Goal: Information Seeking & Learning: Check status

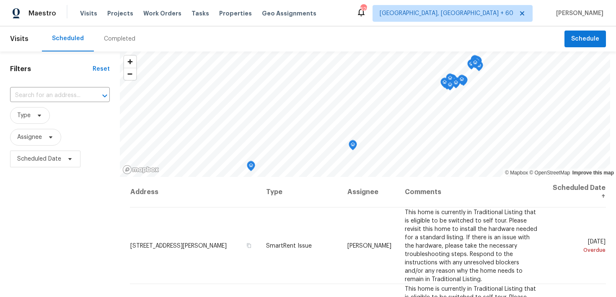
click at [116, 39] on div "Completed" at bounding box center [119, 39] width 31 height 8
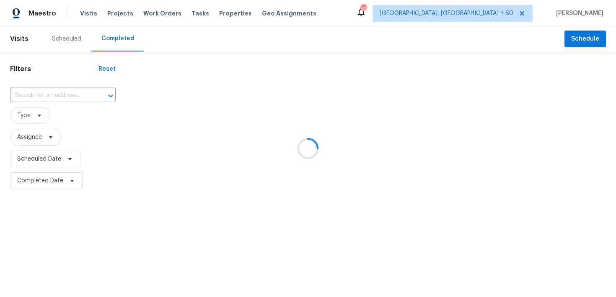
click at [54, 88] on div at bounding box center [308, 148] width 616 height 297
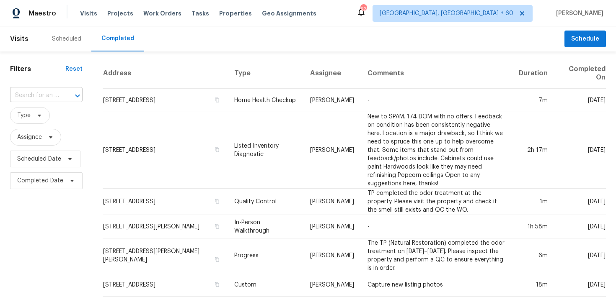
click at [42, 96] on input "text" at bounding box center [34, 95] width 49 height 13
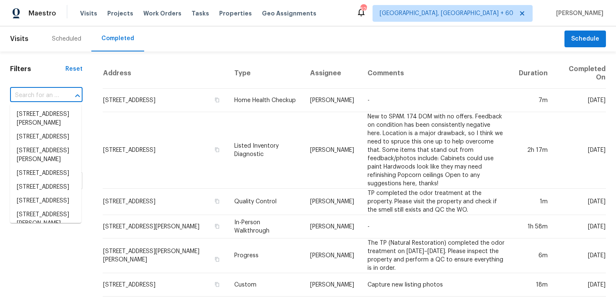
paste input "[STREET_ADDRESS][PERSON_NAME]"
type input "[STREET_ADDRESS][PERSON_NAME]"
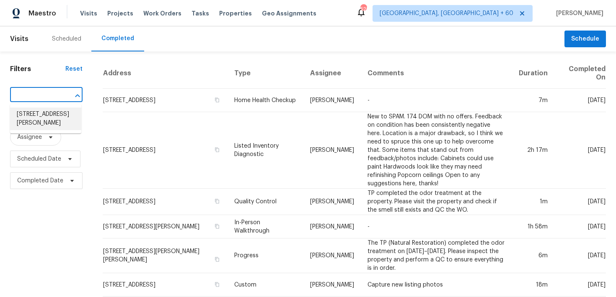
click at [27, 116] on li "[STREET_ADDRESS][PERSON_NAME]" at bounding box center [45, 119] width 71 height 23
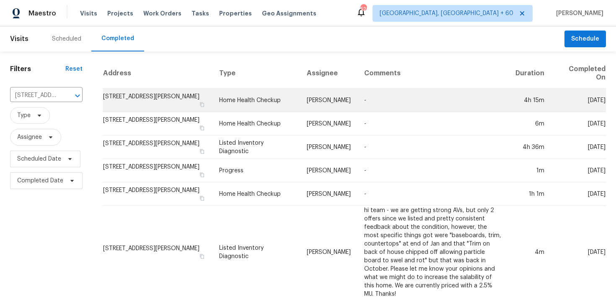
click at [235, 103] on td "Home Health Checkup" at bounding box center [256, 100] width 88 height 23
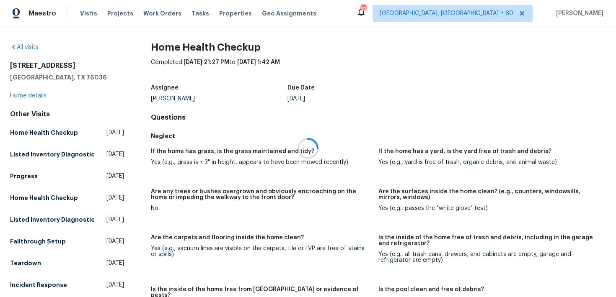
click at [28, 94] on div at bounding box center [308, 148] width 616 height 297
click at [16, 96] on div at bounding box center [308, 148] width 616 height 297
click at [25, 97] on link "Home details" at bounding box center [28, 96] width 36 height 6
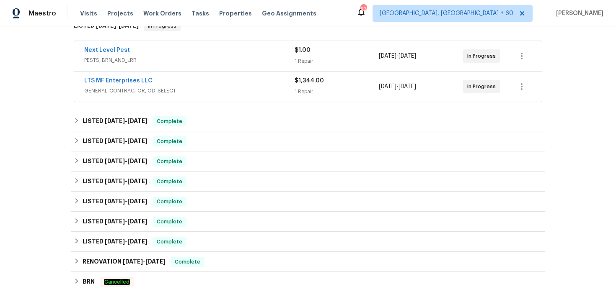
scroll to position [150, 0]
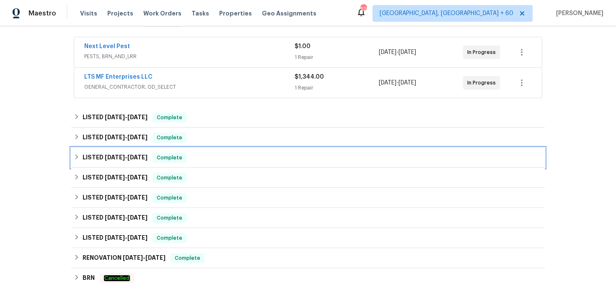
click at [202, 158] on div "LISTED [DATE] - [DATE] Complete" at bounding box center [308, 158] width 468 height 10
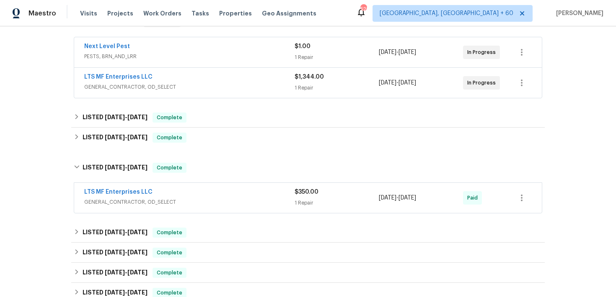
click at [305, 206] on div "1 Repair" at bounding box center [336, 203] width 84 height 8
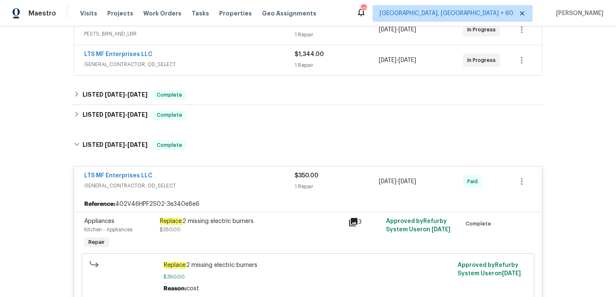
scroll to position [162, 0]
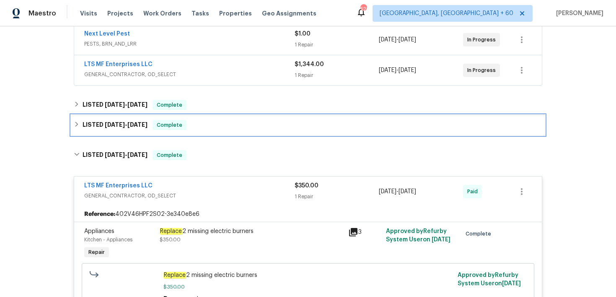
click at [192, 126] on div "LISTED [DATE] - [DATE] Complete" at bounding box center [308, 125] width 468 height 10
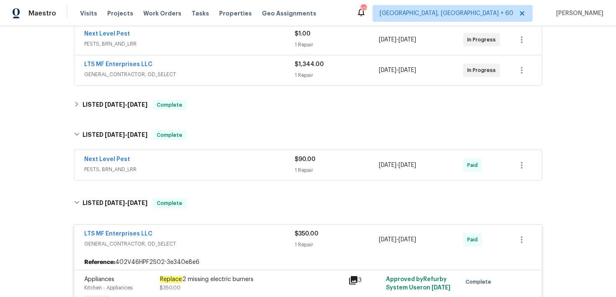
click at [285, 170] on span "PESTS, BRN_AND_LRR" at bounding box center [189, 169] width 210 height 8
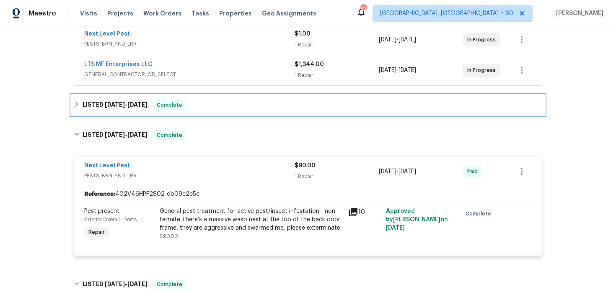
click at [217, 104] on div "LISTED [DATE] - [DATE] Complete" at bounding box center [308, 105] width 468 height 10
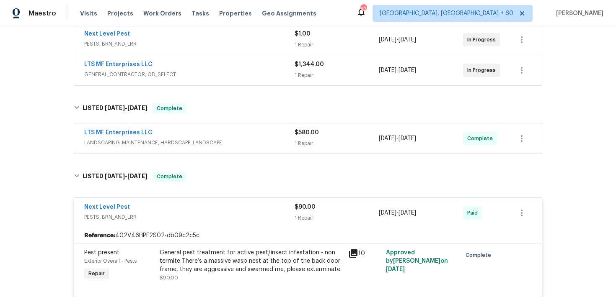
click at [301, 139] on div "1 Repair" at bounding box center [336, 143] width 84 height 8
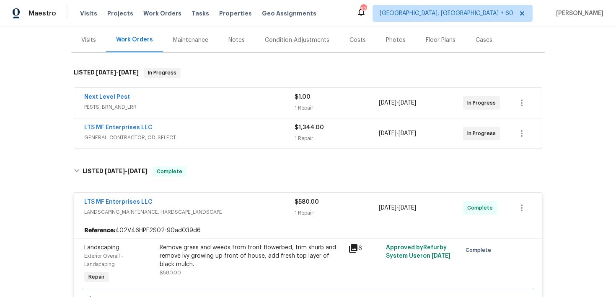
scroll to position [46, 0]
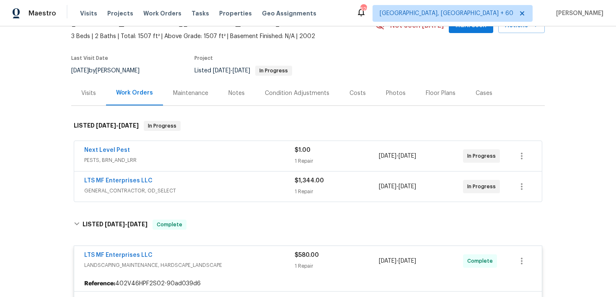
click at [299, 186] on div "$1,344.00 1 Repair" at bounding box center [336, 187] width 84 height 20
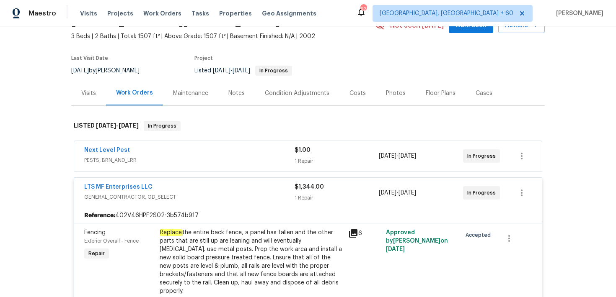
click at [306, 160] on div "1 Repair" at bounding box center [336, 161] width 84 height 8
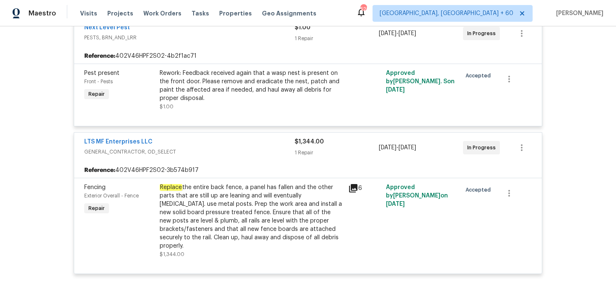
scroll to position [177, 0]
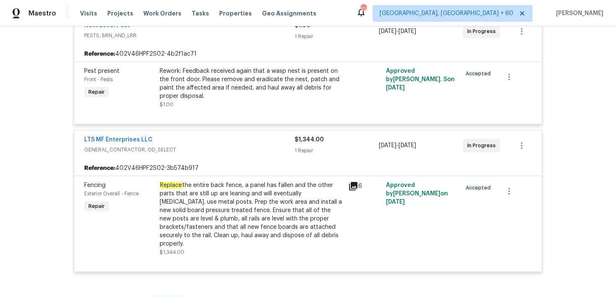
click at [301, 36] on div "1 Repair" at bounding box center [336, 36] width 84 height 8
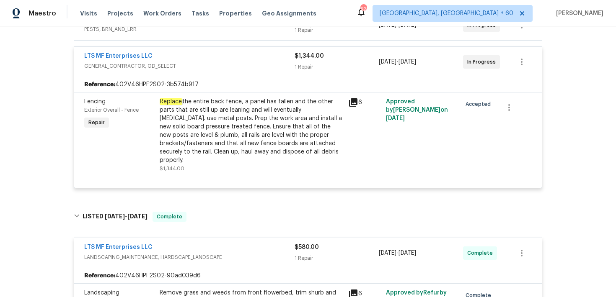
click at [300, 69] on div "1 Repair" at bounding box center [336, 67] width 84 height 8
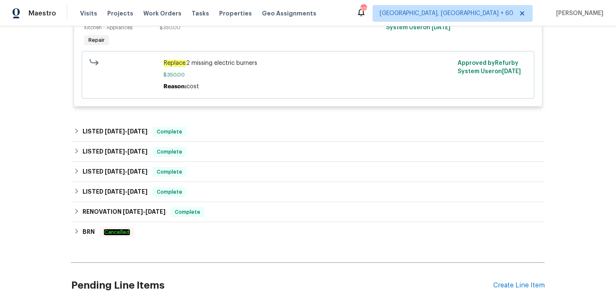
scroll to position [719, 0]
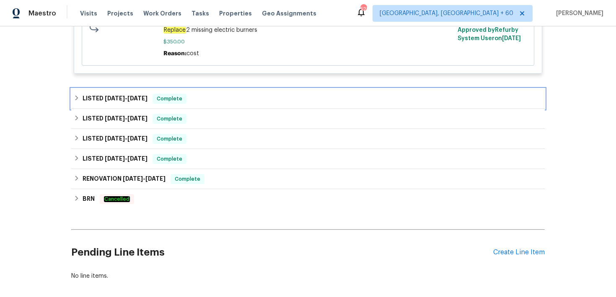
click at [236, 90] on div "LISTED [DATE] - [DATE] Complete" at bounding box center [307, 99] width 473 height 20
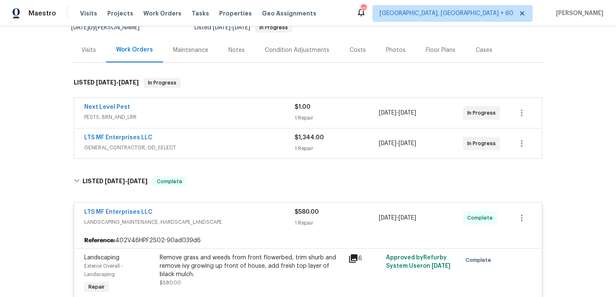
scroll to position [87, 0]
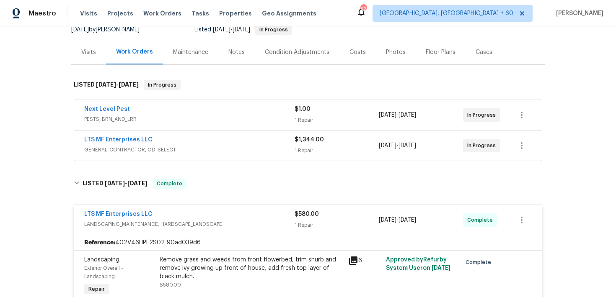
click at [291, 124] on div "Next Level Pest PESTS, BRN_AND_LRR" at bounding box center [189, 115] width 210 height 20
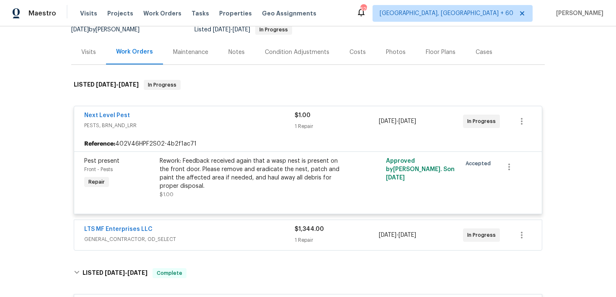
click at [303, 123] on div "1 Repair" at bounding box center [336, 126] width 84 height 8
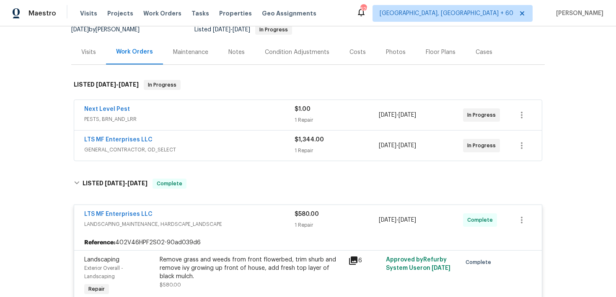
click at [304, 145] on div "$1,344.00 1 Repair" at bounding box center [336, 146] width 84 height 20
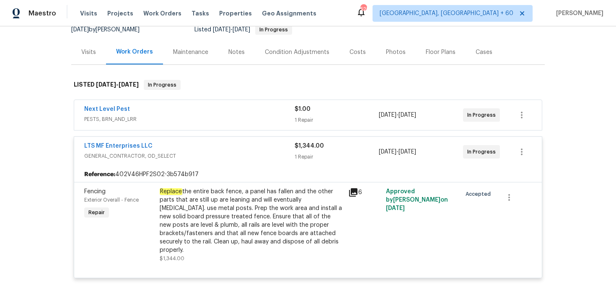
click at [305, 149] on div "$1,344.00" at bounding box center [336, 146] width 84 height 8
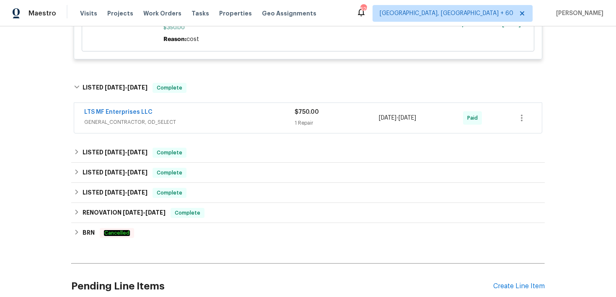
scroll to position [735, 0]
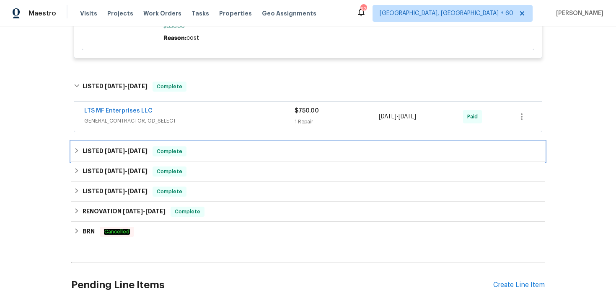
click at [238, 147] on div "LISTED [DATE] - [DATE] Complete" at bounding box center [307, 152] width 473 height 20
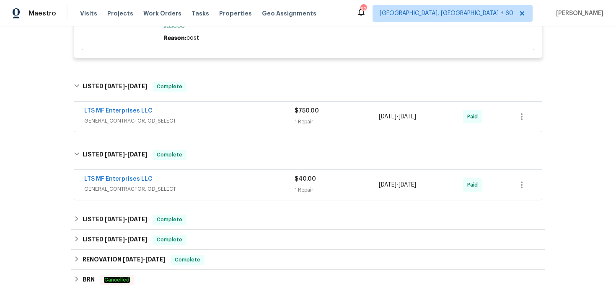
click at [304, 187] on div "$40.00 1 Repair" at bounding box center [336, 185] width 84 height 20
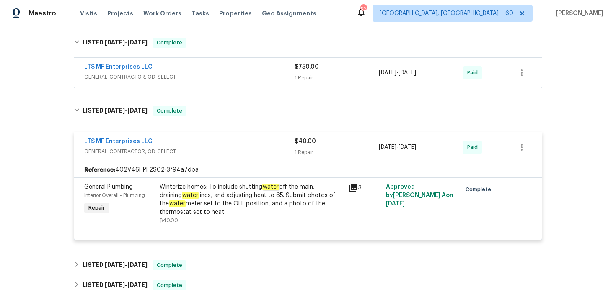
scroll to position [783, 0]
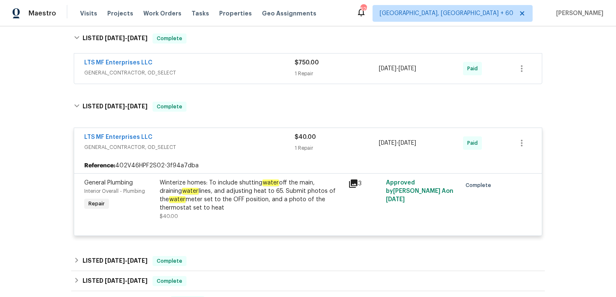
click at [298, 66] on span "$750.00" at bounding box center [306, 63] width 24 height 6
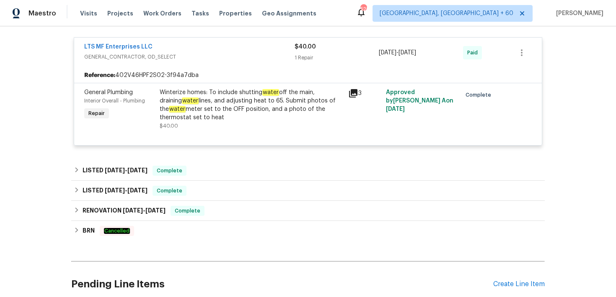
scroll to position [1029, 0]
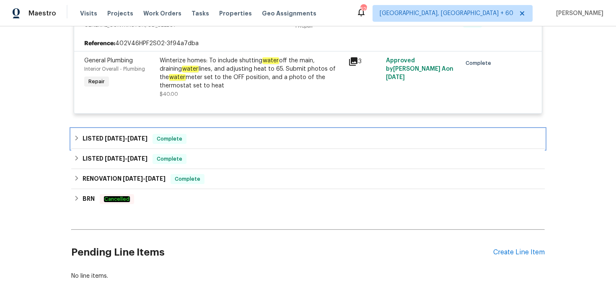
click at [237, 134] on div "LISTED [DATE] - [DATE] Complete" at bounding box center [308, 139] width 468 height 10
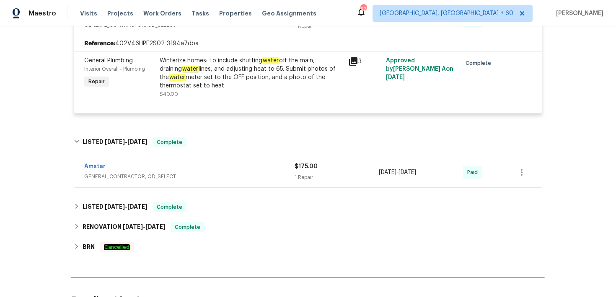
click at [289, 162] on div "Amstar" at bounding box center [189, 167] width 210 height 10
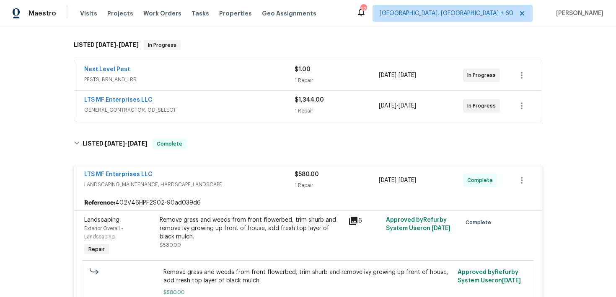
scroll to position [0, 0]
